Goal: Information Seeking & Learning: Learn about a topic

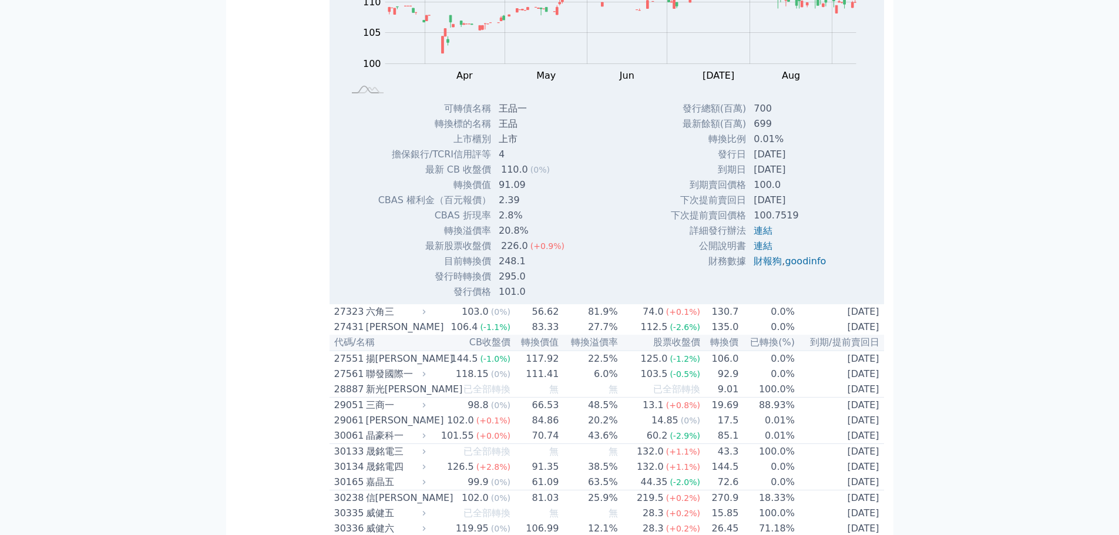
scroll to position [1938, 0]
click at [756, 251] on link "連結" at bounding box center [762, 245] width 19 height 11
drag, startPoint x: 48, startPoint y: 176, endPoint x: 83, endPoint y: 142, distance: 49.0
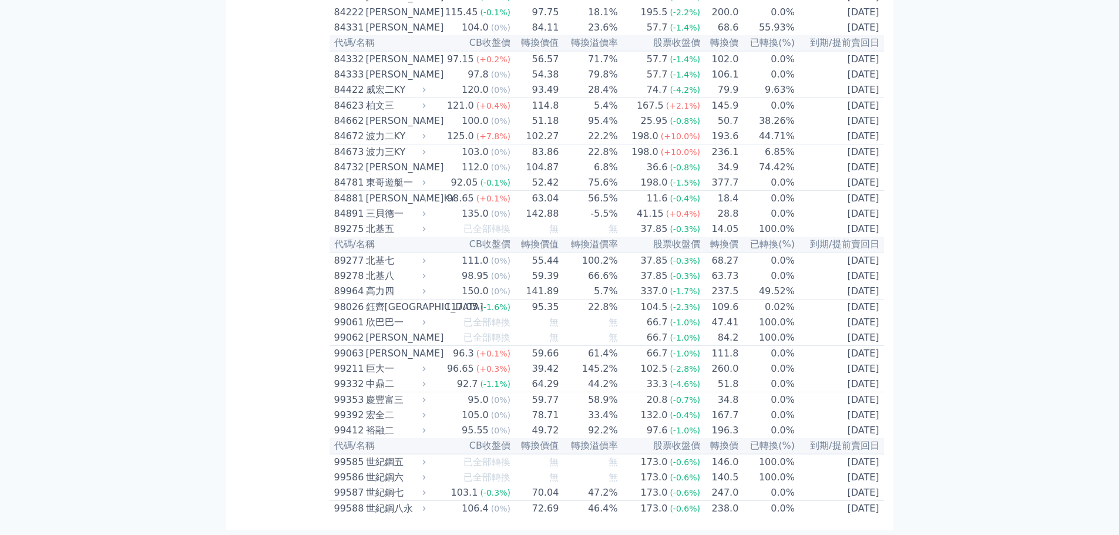
scroll to position [8008, 0]
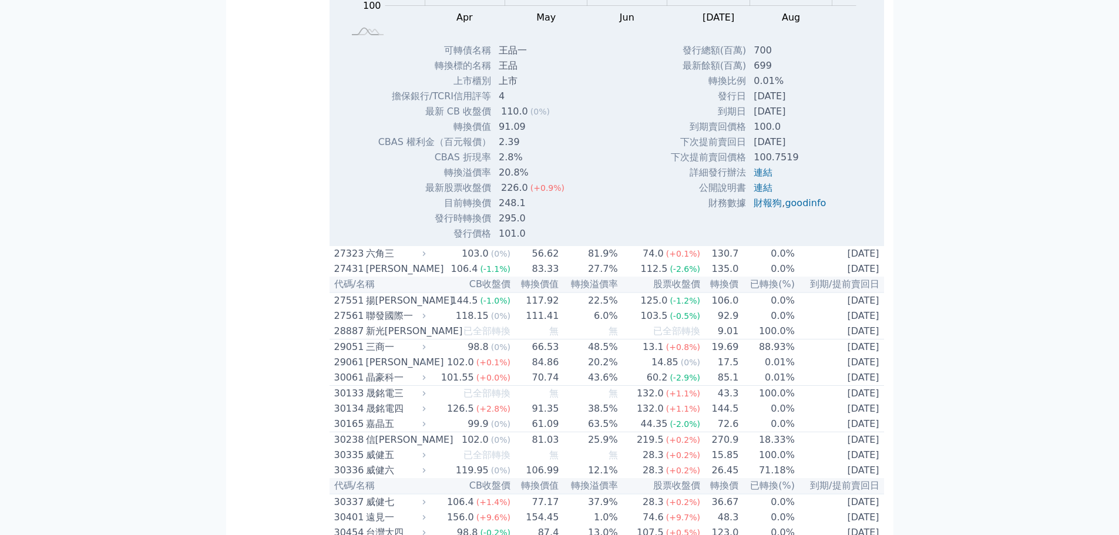
scroll to position [2018, 0]
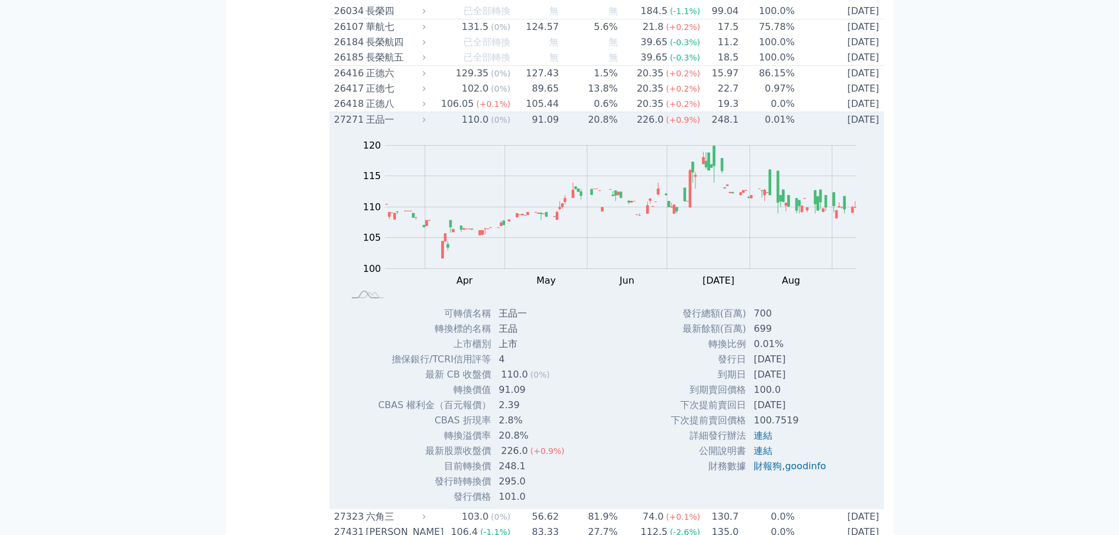
scroll to position [1960, 0]
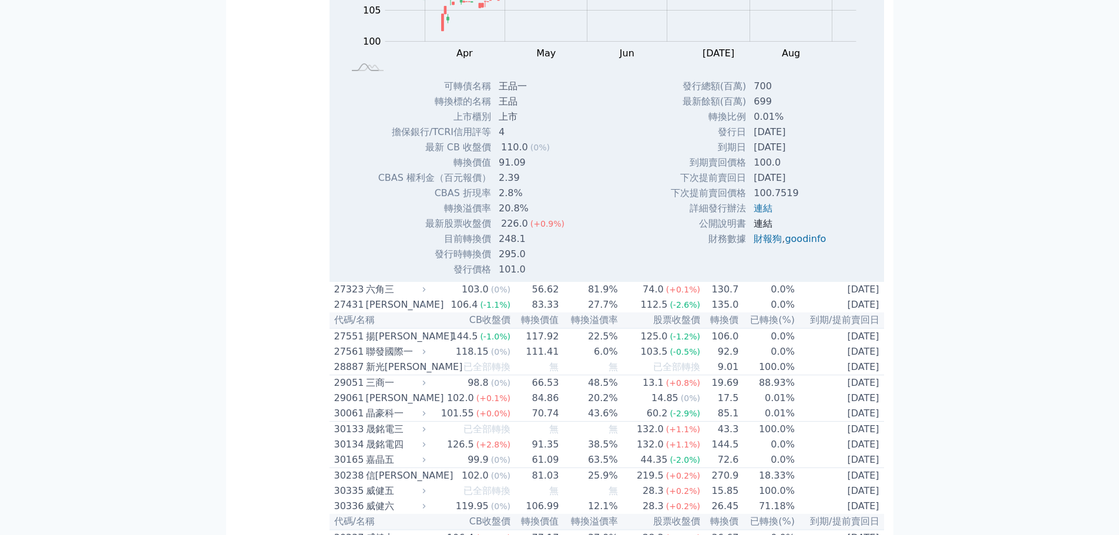
click at [756, 229] on link "連結" at bounding box center [762, 223] width 19 height 11
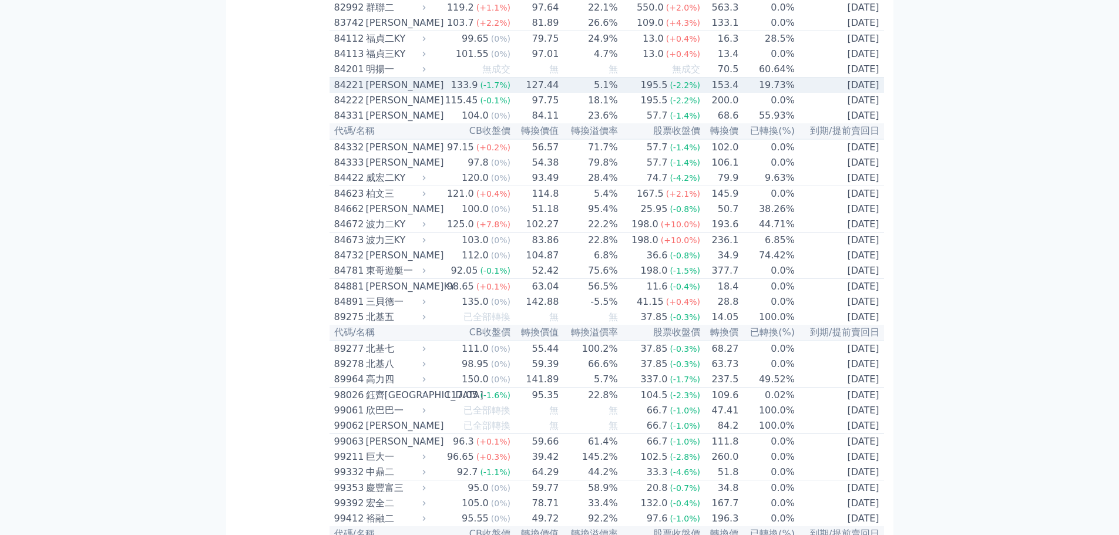
scroll to position [8125, 0]
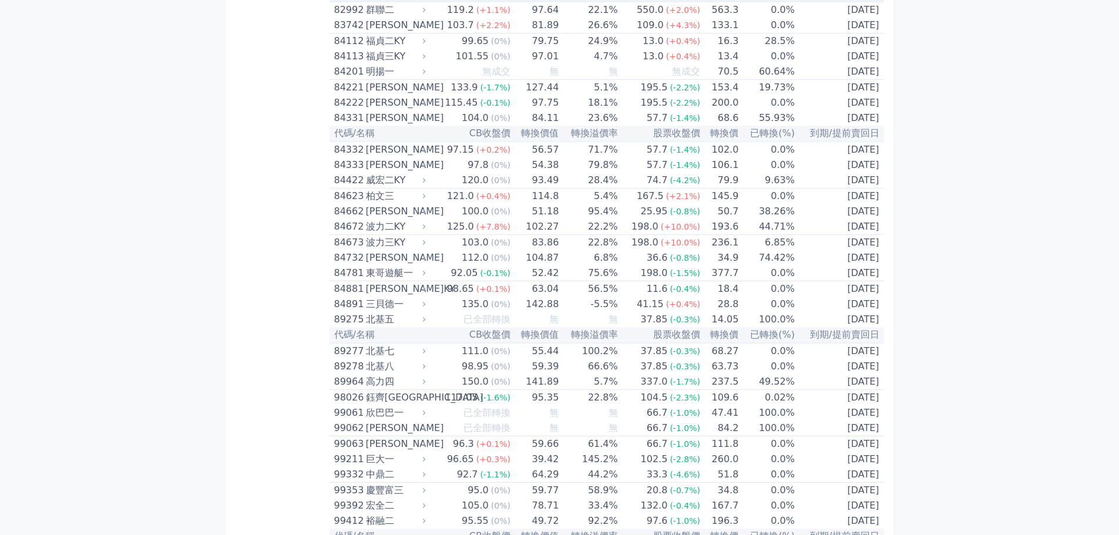
drag, startPoint x: 499, startPoint y: 270, endPoint x: 527, endPoint y: 269, distance: 28.8
copy td "朋[PERSON_NAME]"
